Goal: Navigation & Orientation: Find specific page/section

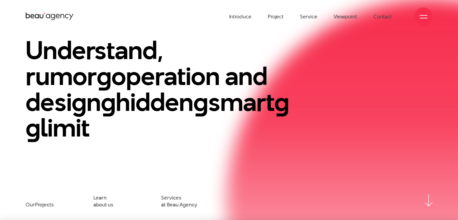
click at [242, 44] on h1 "Understand, rumor g operation and design g hidden g smart g g limit" at bounding box center [160, 88] width 269 height 103
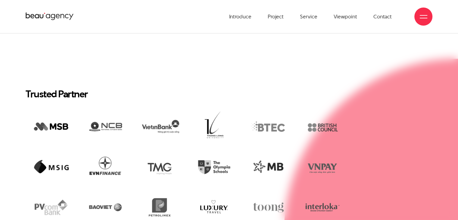
scroll to position [1095, 0]
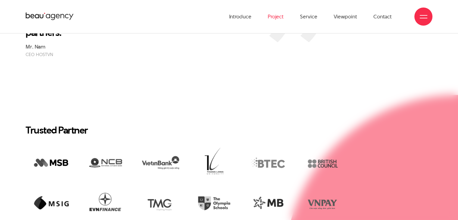
click at [280, 17] on font "Project" at bounding box center [276, 16] width 16 height 7
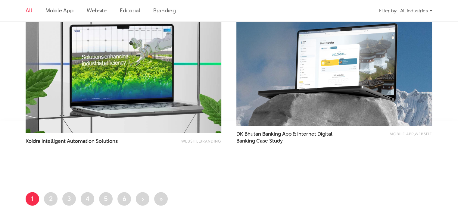
scroll to position [1175, 0]
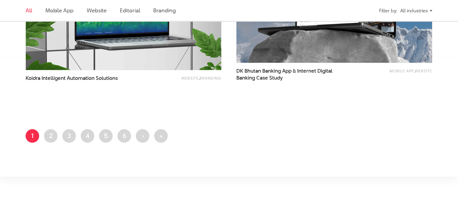
click at [41, 138] on ul "Trang [PERSON_NAME] 1 Trang 2 Trang 3 Trang 4 Trang 5 Trang 6 Next page › Last …" at bounding box center [229, 137] width 407 height 17
click at [45, 135] on link "Trang 2" at bounding box center [51, 136] width 14 height 14
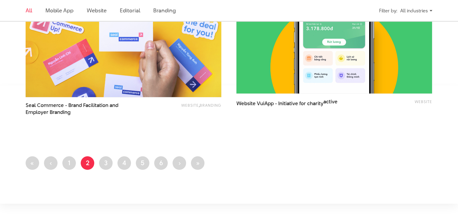
scroll to position [1145, 0]
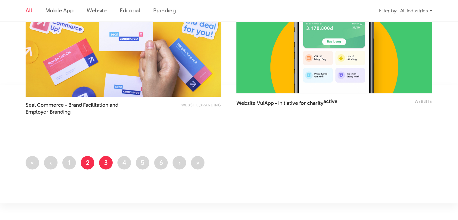
click at [110, 164] on link "Page 3" at bounding box center [106, 163] width 14 height 14
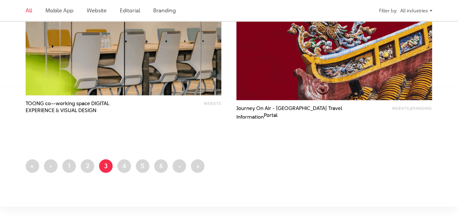
scroll to position [1175, 0]
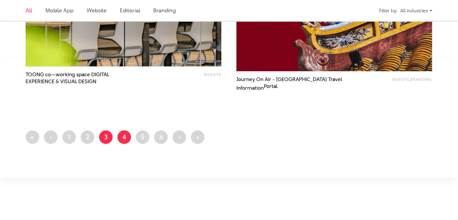
click at [123, 140] on font "4" at bounding box center [124, 136] width 4 height 9
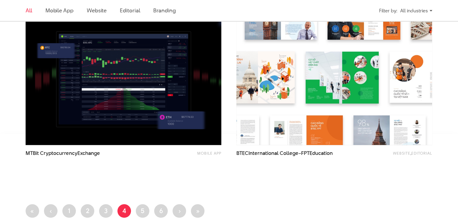
scroll to position [1145, 0]
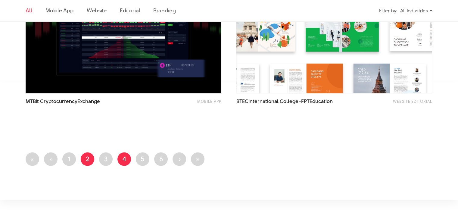
click at [90, 158] on link "Page 2" at bounding box center [88, 159] width 14 height 14
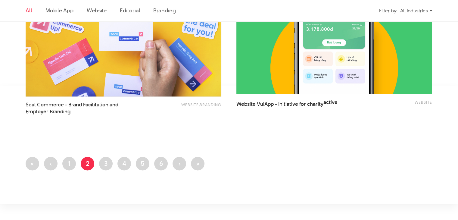
scroll to position [1175, 0]
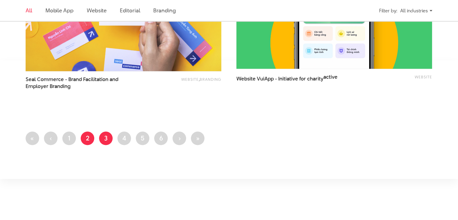
click at [112, 139] on link "Page 3" at bounding box center [106, 139] width 14 height 14
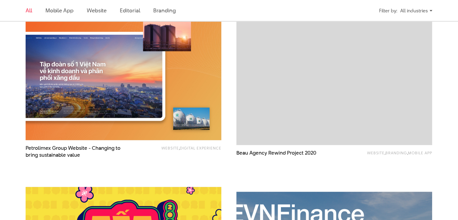
scroll to position [693, 0]
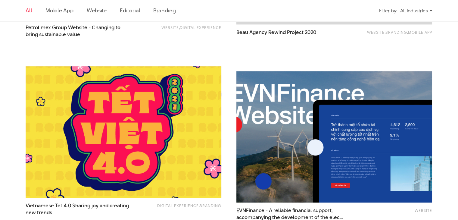
click at [163, 120] on img at bounding box center [124, 132] width 216 height 144
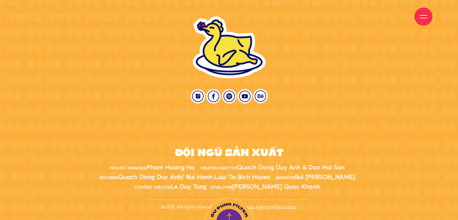
scroll to position [3455, 0]
